Goal: Task Accomplishment & Management: Use online tool/utility

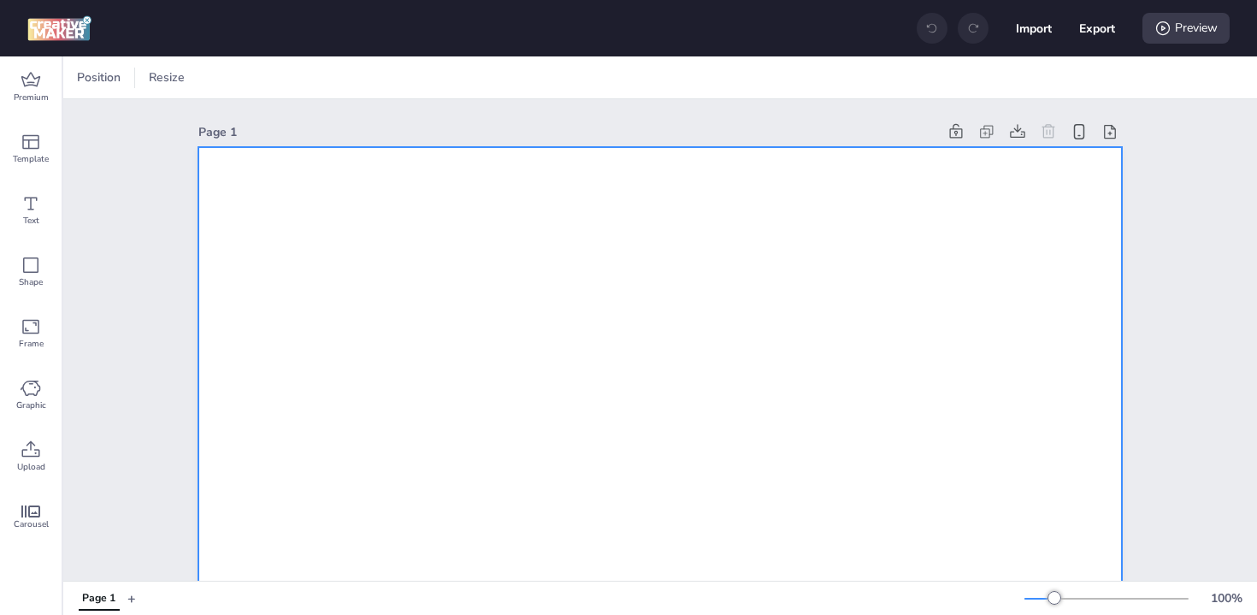
click at [29, 448] on icon at bounding box center [31, 450] width 21 height 21
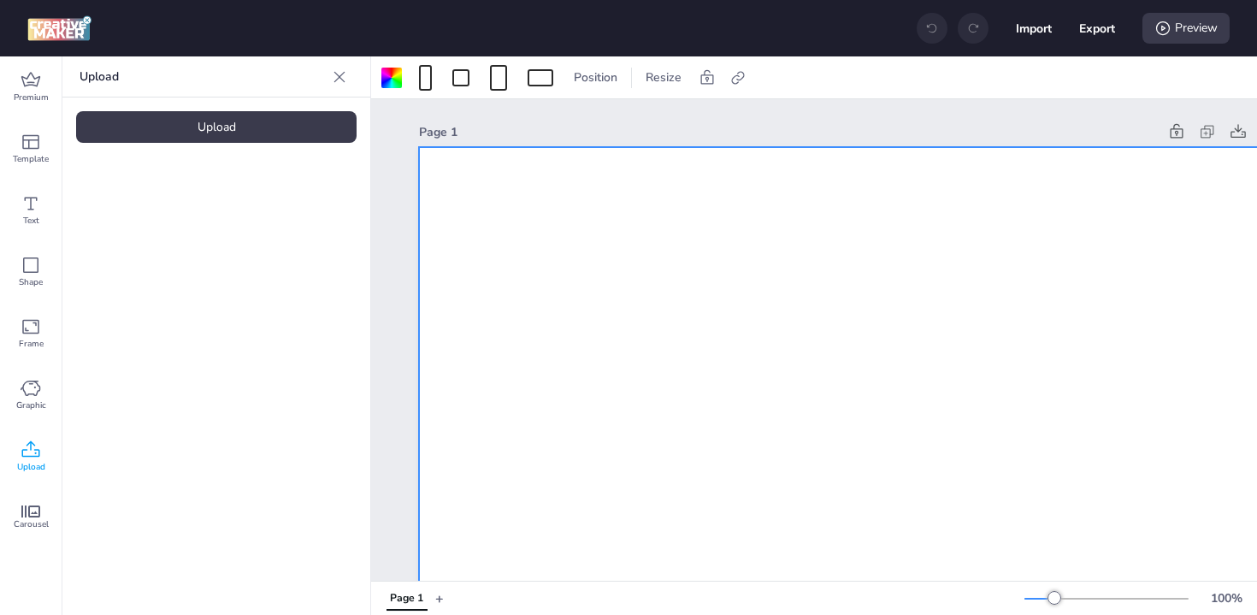
click at [160, 125] on div "Upload" at bounding box center [216, 127] width 281 height 32
click at [176, 230] on img at bounding box center [144, 239] width 104 height 18
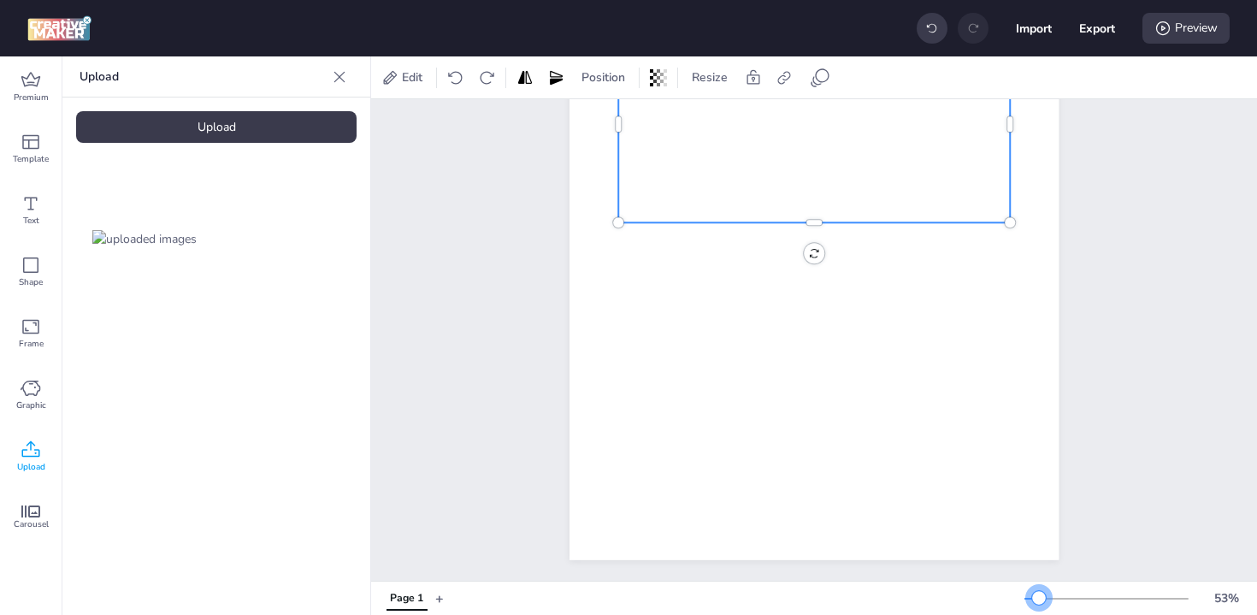
scroll to position [470, 0]
drag, startPoint x: 1055, startPoint y: 599, endPoint x: 1039, endPoint y: 594, distance: 16.8
click at [1039, 594] on div at bounding box center [1039, 598] width 14 height 14
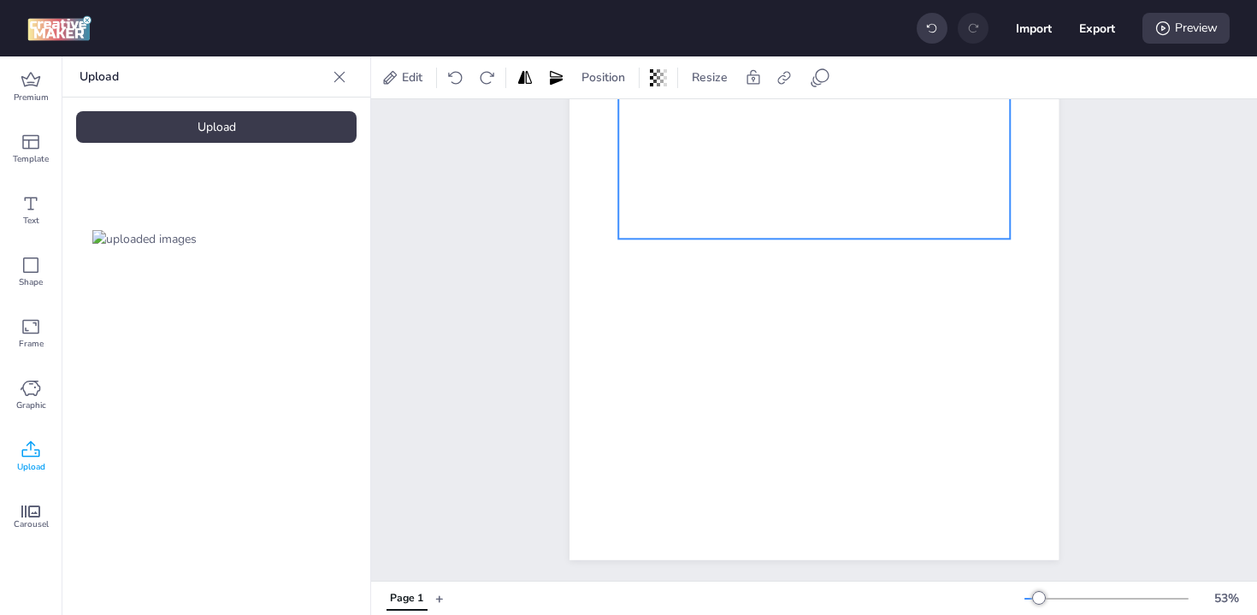
drag, startPoint x: 886, startPoint y: 173, endPoint x: 886, endPoint y: 189, distance: 16.2
click at [886, 189] on div at bounding box center [814, 141] width 392 height 196
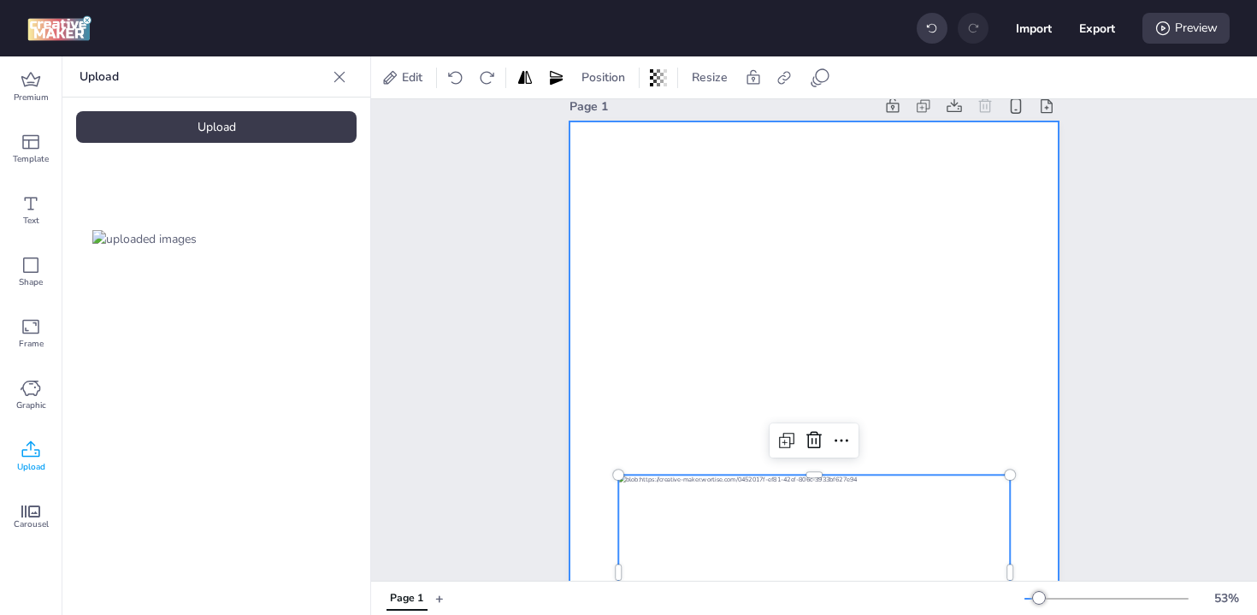
scroll to position [0, 0]
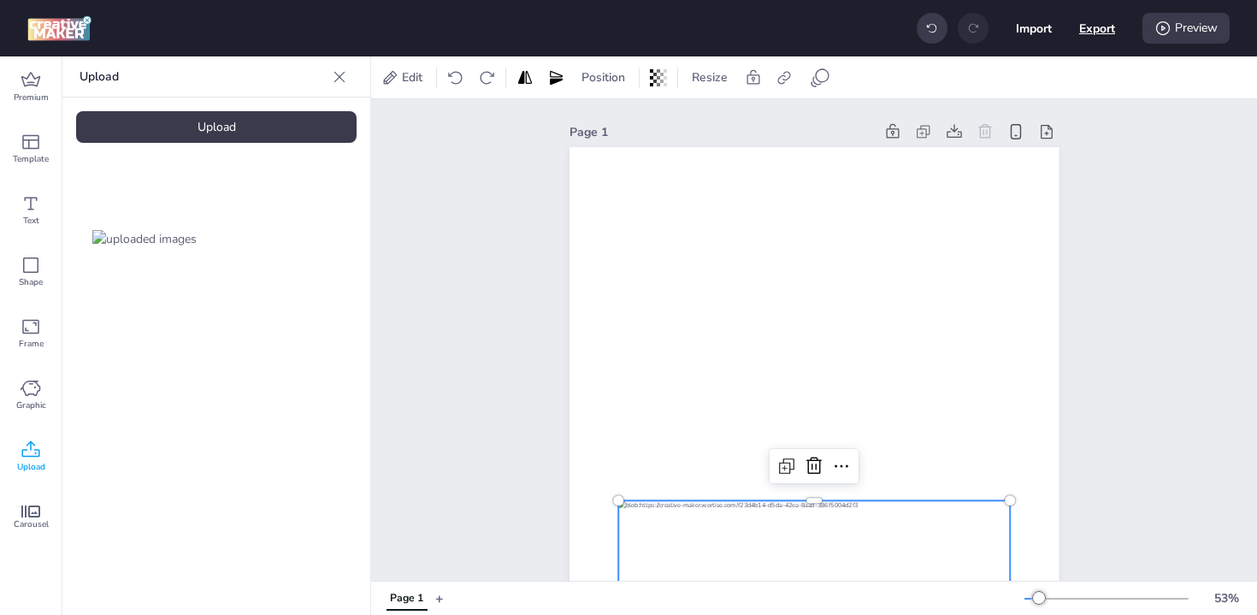
click at [1111, 25] on button "Export" at bounding box center [1097, 28] width 36 height 36
select select "html"
click at [1184, 32] on div "Preview" at bounding box center [1186, 28] width 87 height 31
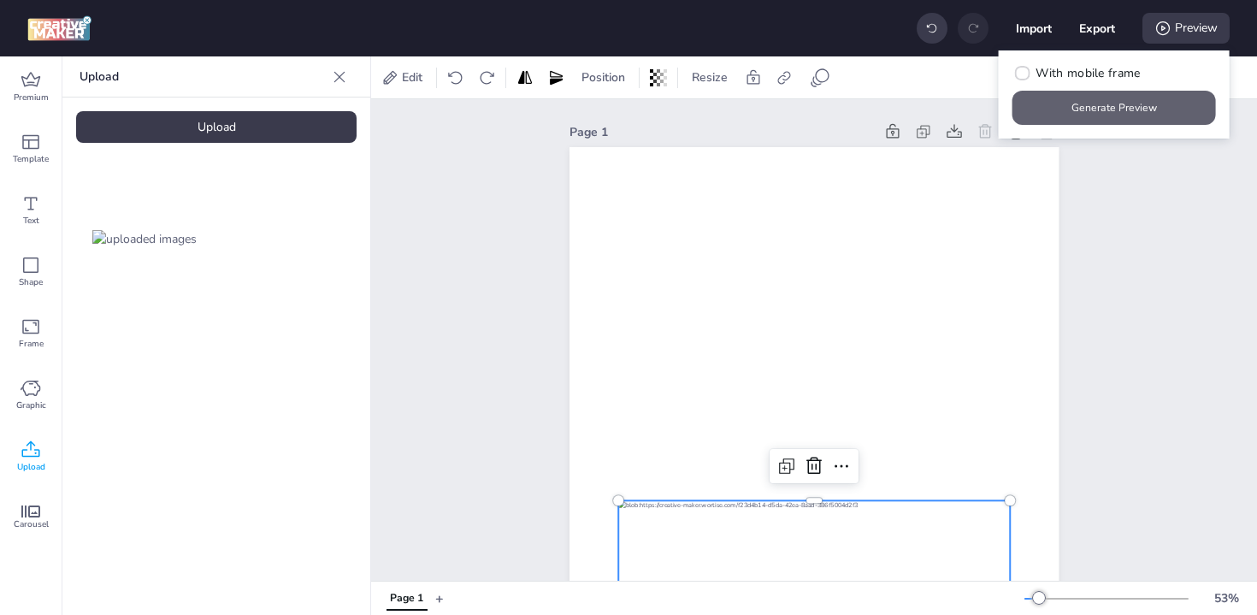
click at [1140, 104] on button "Generate Preview" at bounding box center [1115, 108] width 204 height 34
